Goal: Obtain resource: Obtain resource

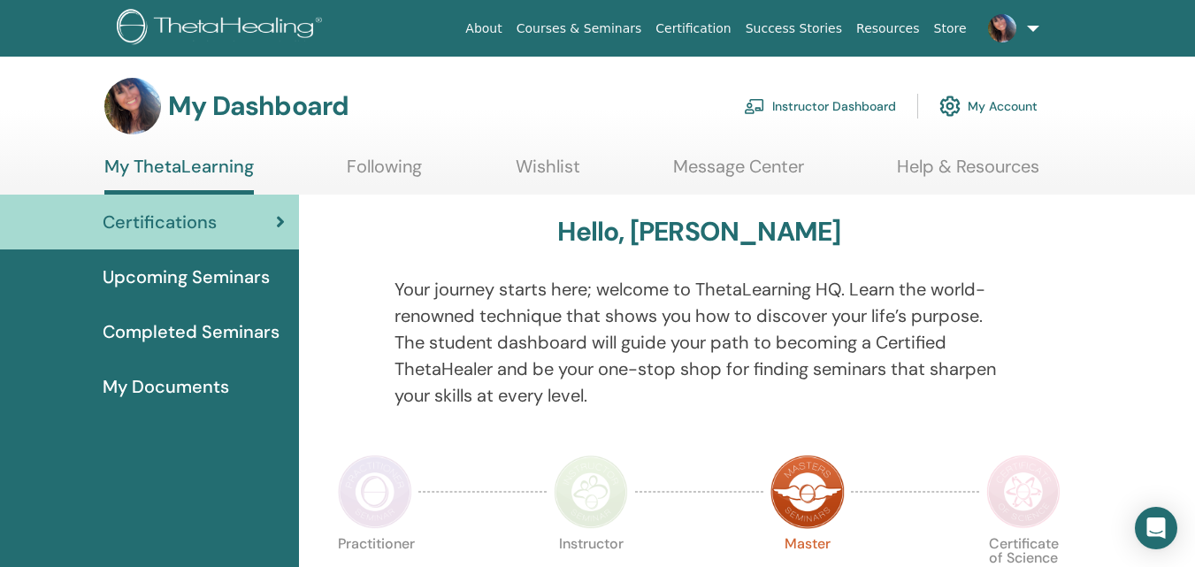
click at [871, 94] on link "Instructor Dashboard" at bounding box center [820, 106] width 152 height 39
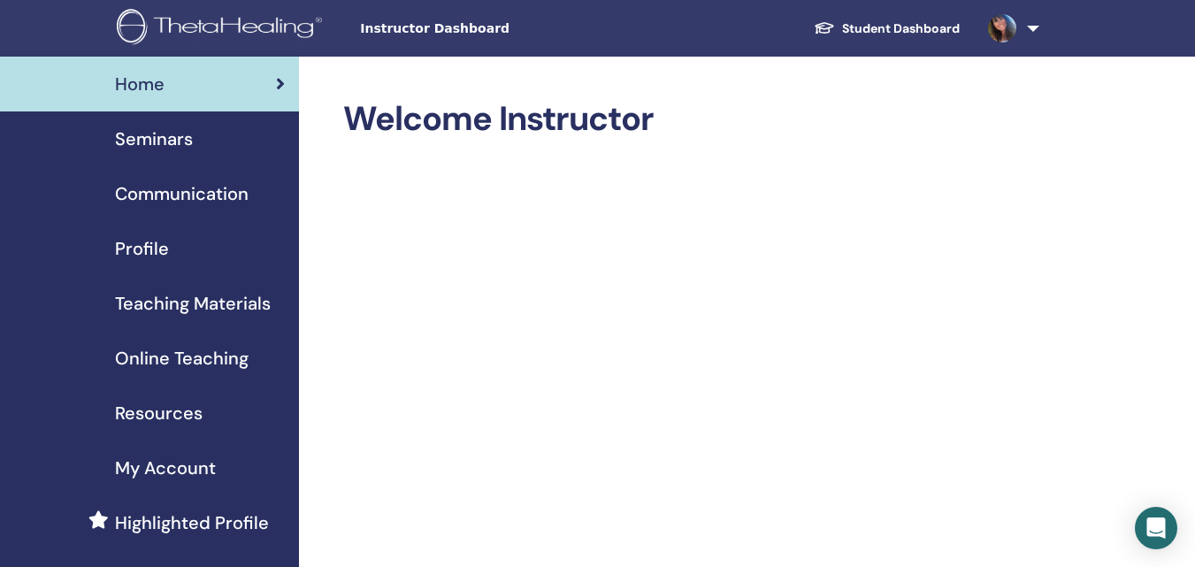
click at [218, 364] on span "Online Teaching" at bounding box center [182, 358] width 134 height 27
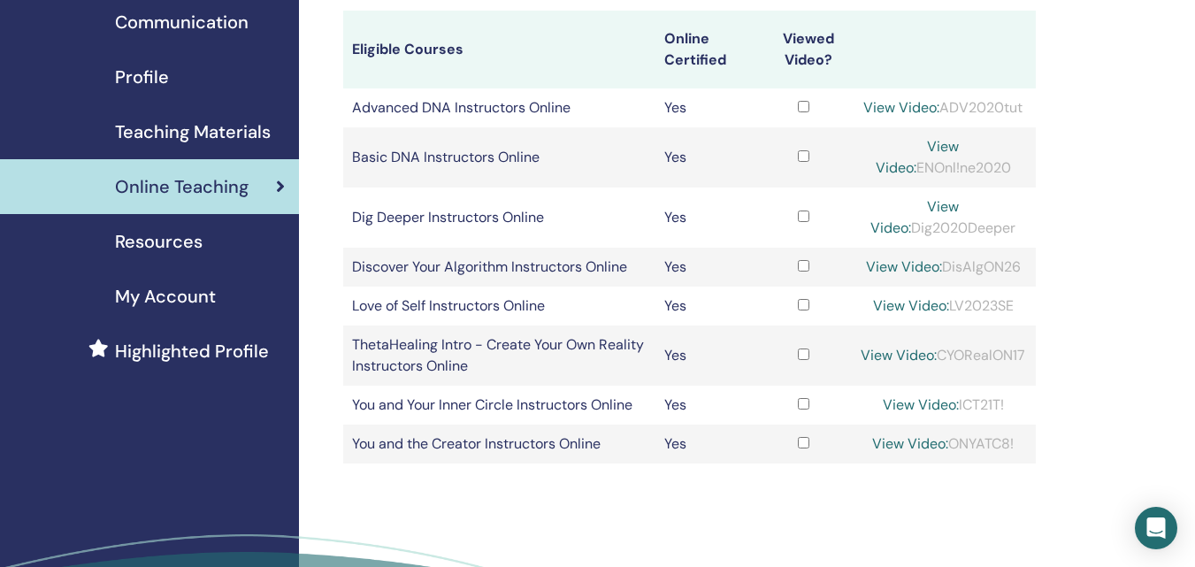
scroll to position [88, 0]
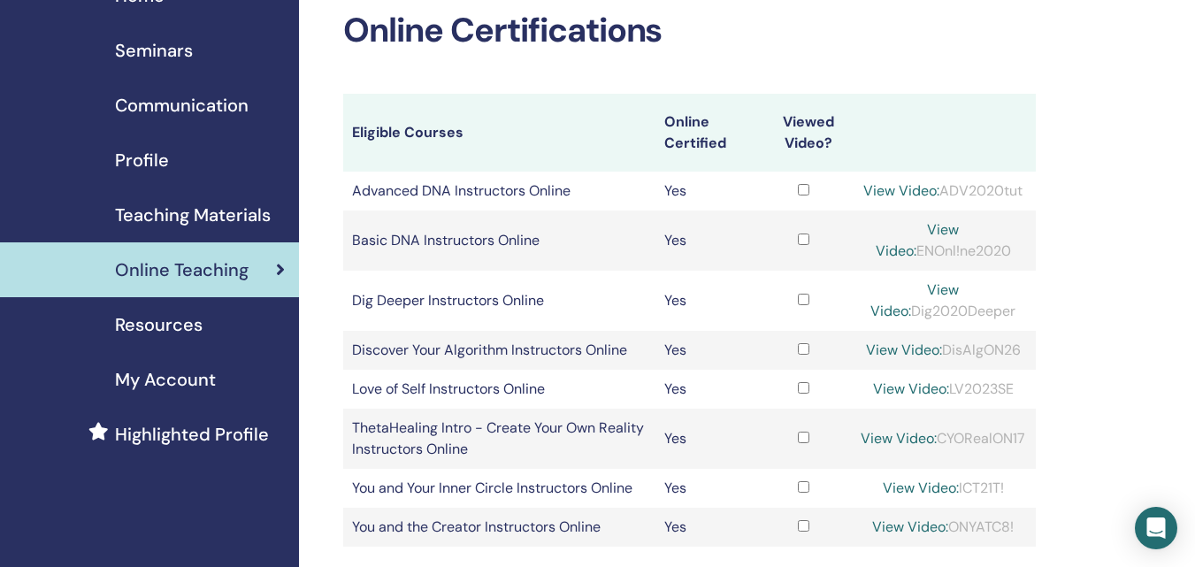
click at [224, 224] on span "Teaching Materials" at bounding box center [193, 215] width 156 height 27
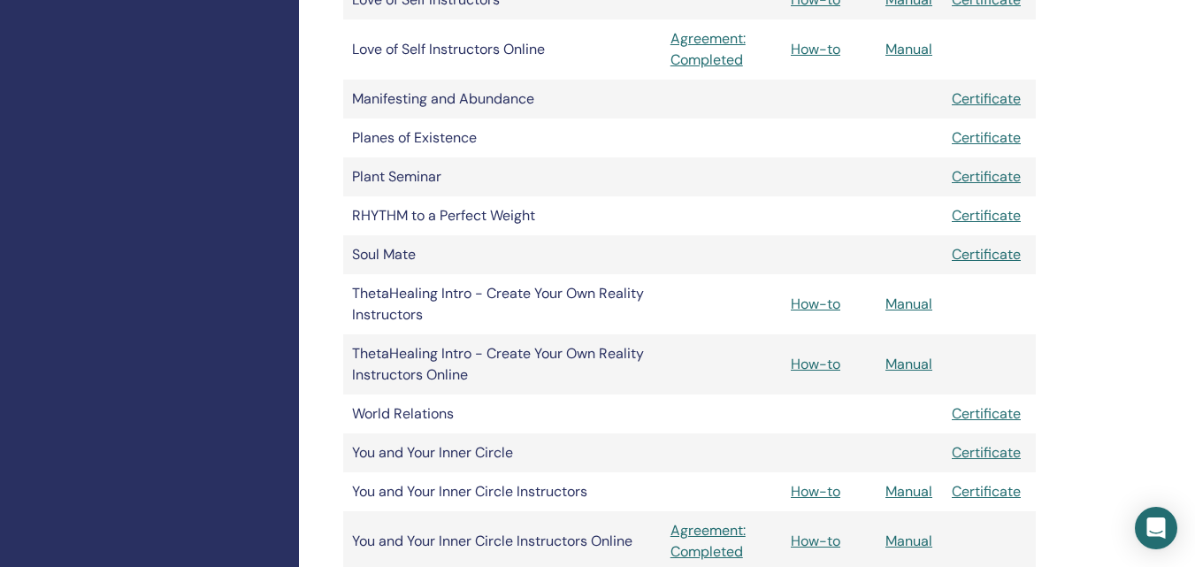
scroll to position [1415, 0]
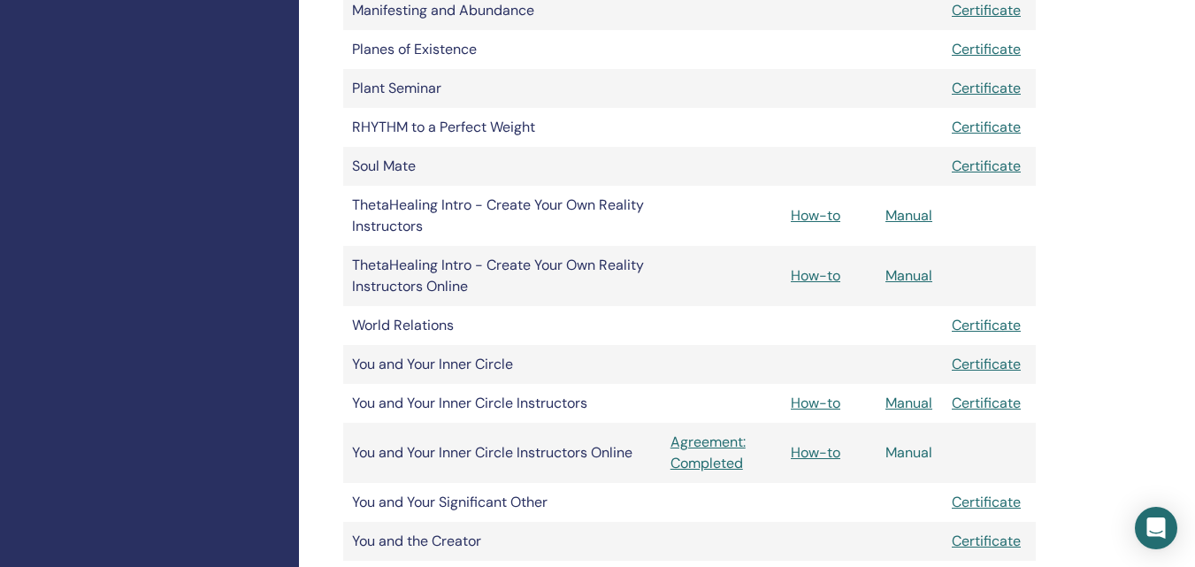
click at [901, 456] on link "Manual" at bounding box center [908, 452] width 47 height 19
